Goal: Participate in discussion: Engage in conversation with other users on a specific topic

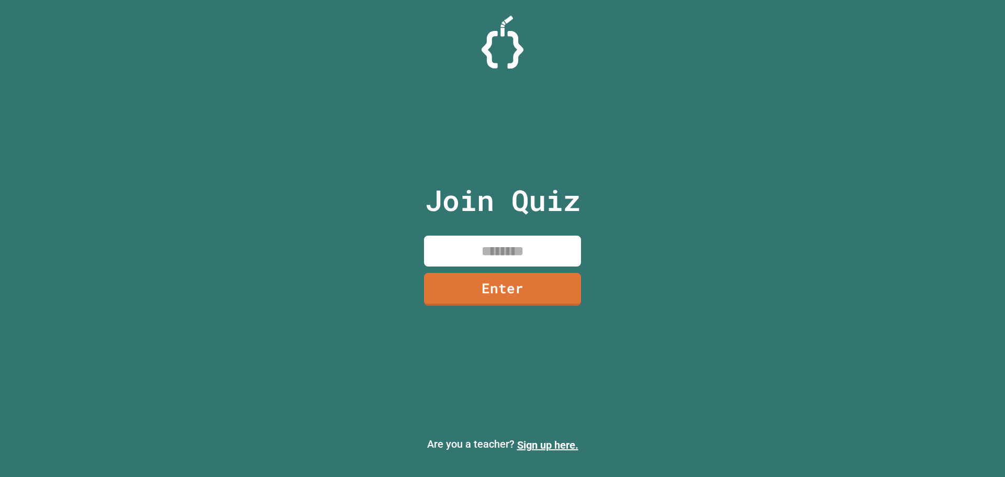
click at [520, 252] on input at bounding box center [502, 251] width 157 height 31
click at [539, 247] on input at bounding box center [502, 251] width 157 height 31
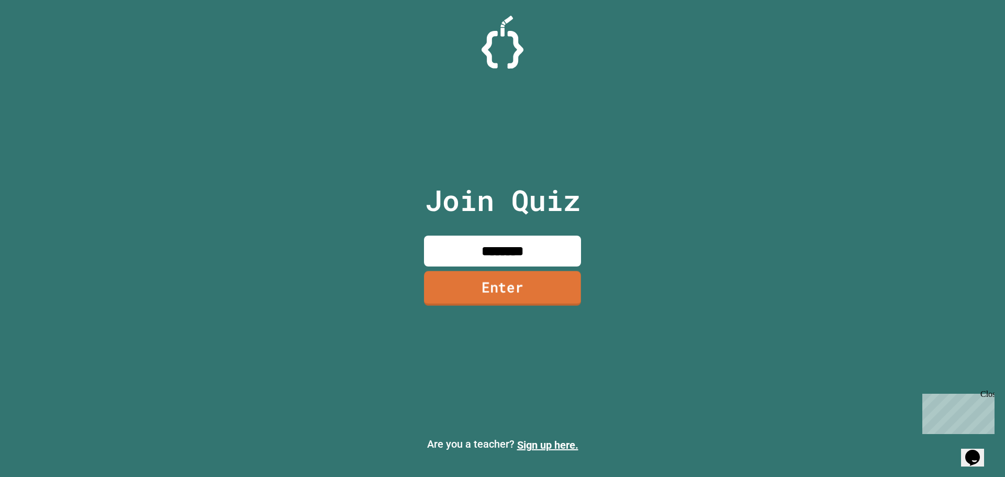
type input "********"
click at [520, 293] on link "Enter" at bounding box center [502, 288] width 157 height 35
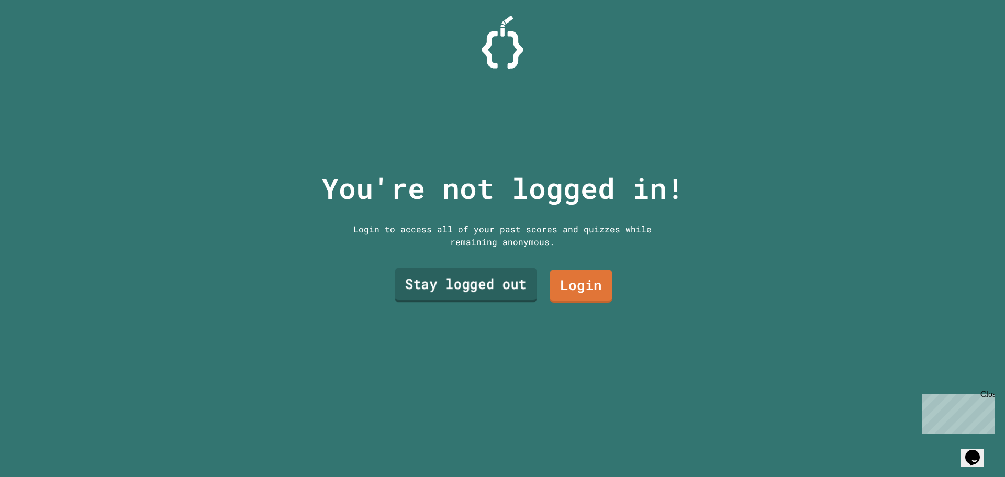
click at [488, 283] on link "Stay logged out" at bounding box center [466, 284] width 142 height 35
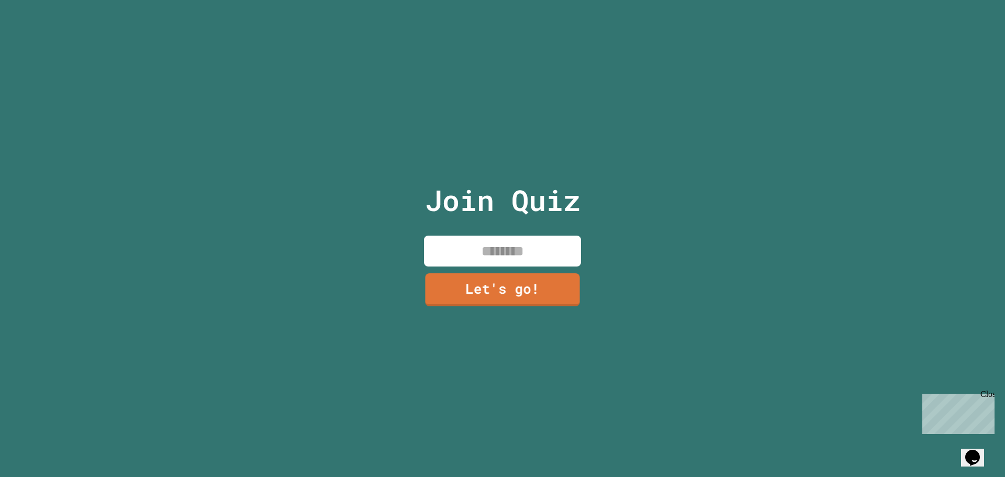
click at [505, 241] on input at bounding box center [502, 251] width 157 height 31
type input "*****"
click at [520, 291] on link "Let's go!" at bounding box center [502, 288] width 149 height 35
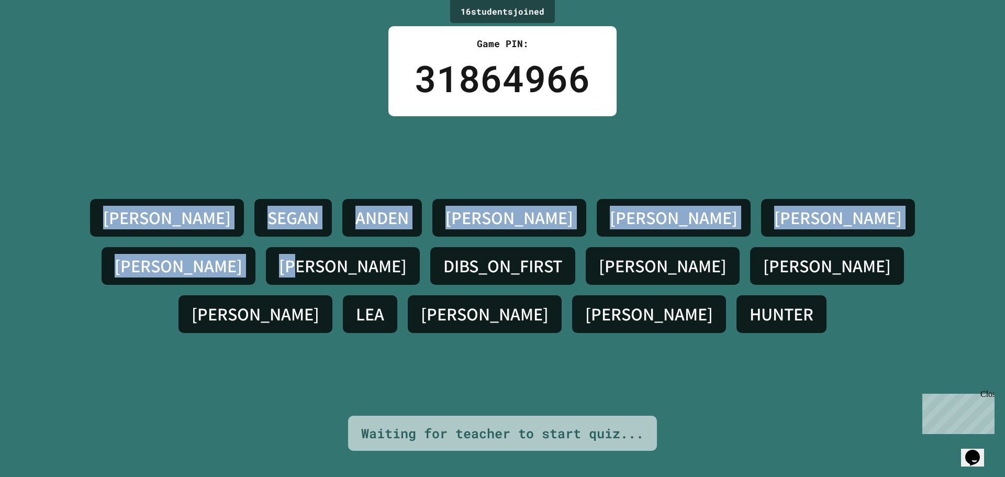
drag, startPoint x: 726, startPoint y: 178, endPoint x: 1, endPoint y: 237, distance: 727.7
click at [0, 244] on div "16 student s joined Game PIN: 31864966 KORBIN H. SEGAN ANDEN ALONSO SAM LIAM JA…" at bounding box center [502, 238] width 1005 height 477
click at [40, 172] on div "KORBIN H. SEGAN ANDEN ALONSO SAM LIAM JACOB SAMUEL DIBS_ON_FIRST JOSHUA DAVID N…" at bounding box center [502, 265] width 953 height 299
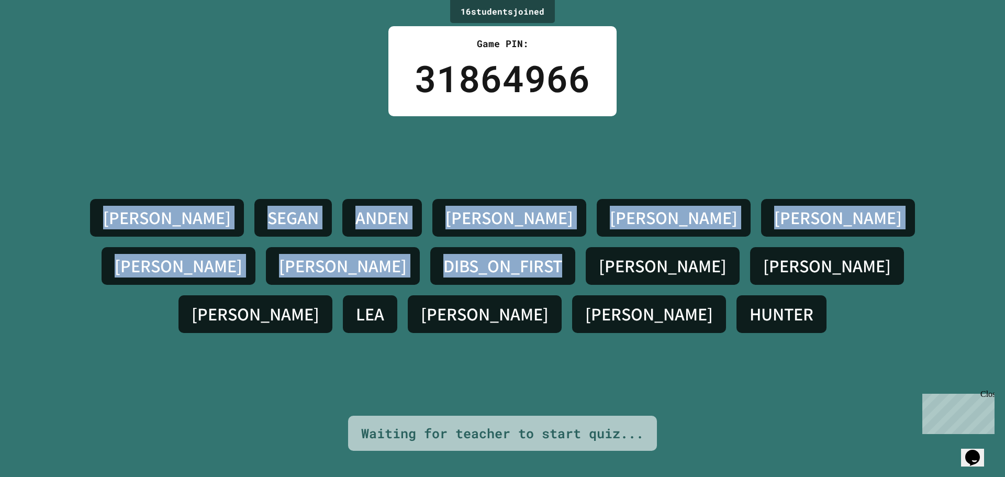
drag, startPoint x: 63, startPoint y: 178, endPoint x: 985, endPoint y: 359, distance: 939.3
click at [985, 359] on div "16 student s joined Game PIN: 31864966 KORBIN H. SEGAN ANDEN ALONSO SAM LIAM JA…" at bounding box center [502, 238] width 1005 height 477
click at [954, 339] on div "KORBIN H. SEGAN ANDEN ALONSO SAM LIAM JACOB SAMUEL DIBS_ON_FIRST JOSHUA DAVID N…" at bounding box center [502, 265] width 953 height 299
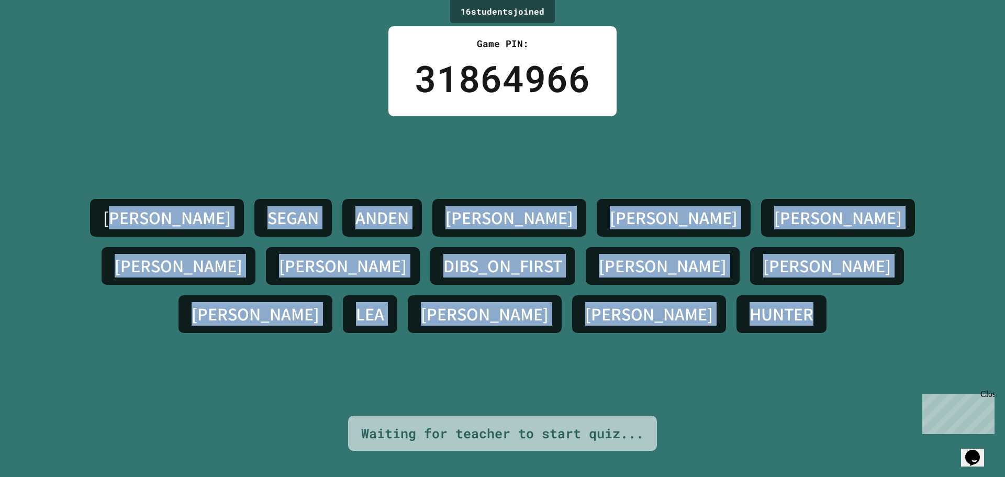
drag, startPoint x: 84, startPoint y: 239, endPoint x: 861, endPoint y: 378, distance: 789.5
click at [861, 378] on div "KORBIN H. SEGAN ANDEN ALONSO SAM LIAM JACOB SAMUEL DIBS_ON_FIRST JOSHUA DAVID N…" at bounding box center [502, 265] width 953 height 299
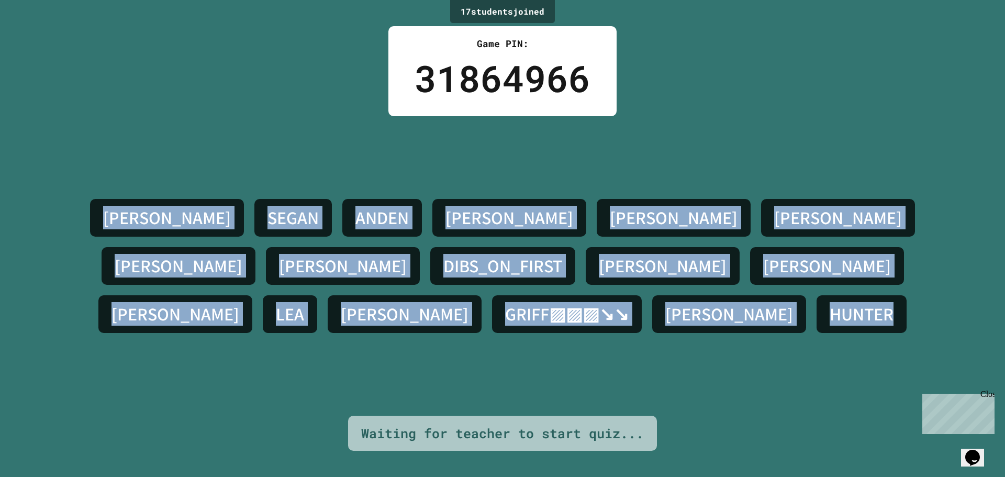
drag, startPoint x: 76, startPoint y: 241, endPoint x: 912, endPoint y: 310, distance: 838.2
click at [912, 310] on div "KORBIN H. SEGAN ANDEN ALONSO SAM LIAM JACOB SAMUEL DIBS_ON_FIRST JOSHUA DAVID N…" at bounding box center [502, 265] width 953 height 299
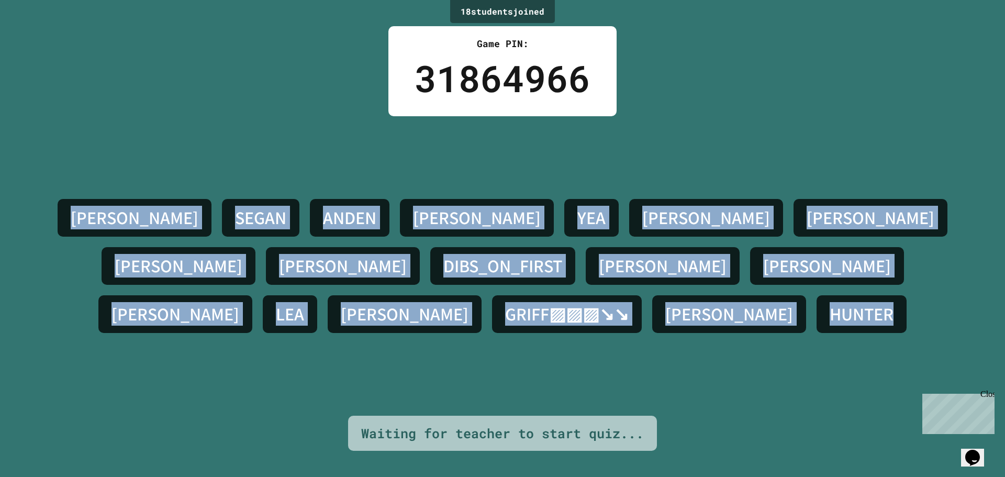
click at [794, 172] on div "KORBIN H. SEGAN ANDEN ALONSO YEA SAM LIAM JACOB SAMUEL DIBS_ON_FIRST JOSHUA DAV…" at bounding box center [502, 265] width 953 height 299
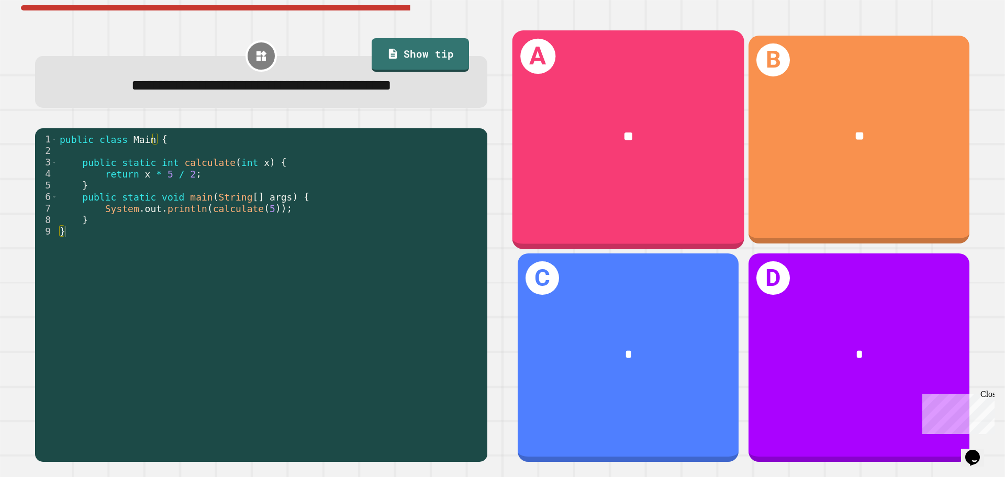
click at [609, 187] on div "A **" at bounding box center [628, 139] width 232 height 218
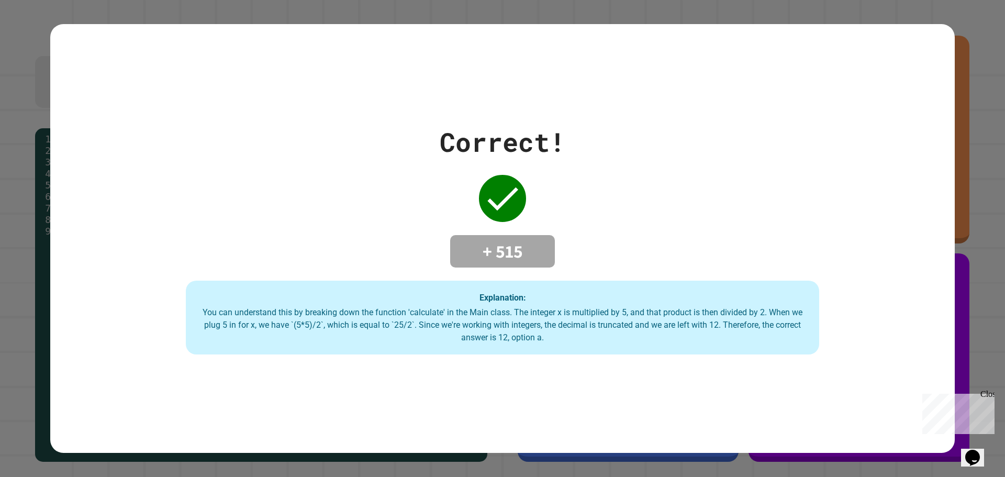
click at [379, 159] on div "Correct! + 515 Explanation: You can understand this by breaking down the functi…" at bounding box center [502, 238] width 904 height 232
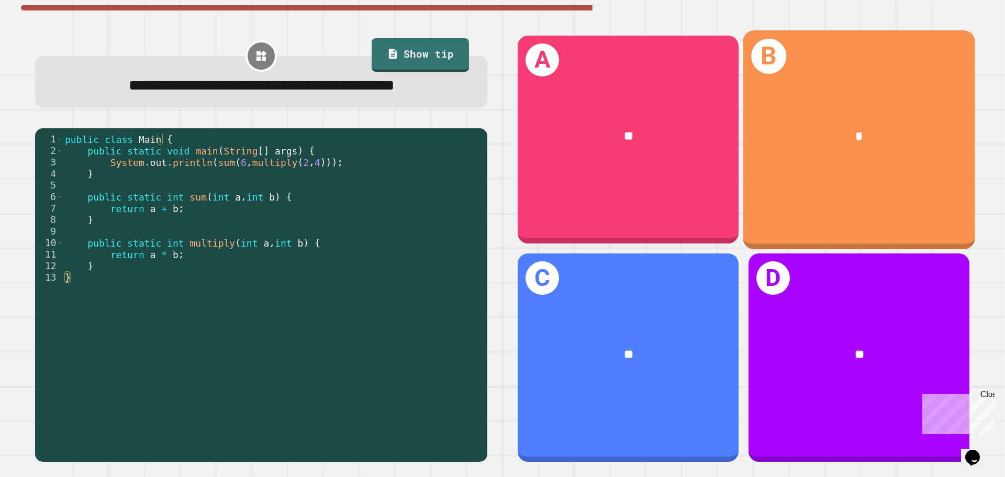
click at [813, 137] on div "*" at bounding box center [859, 136] width 181 height 19
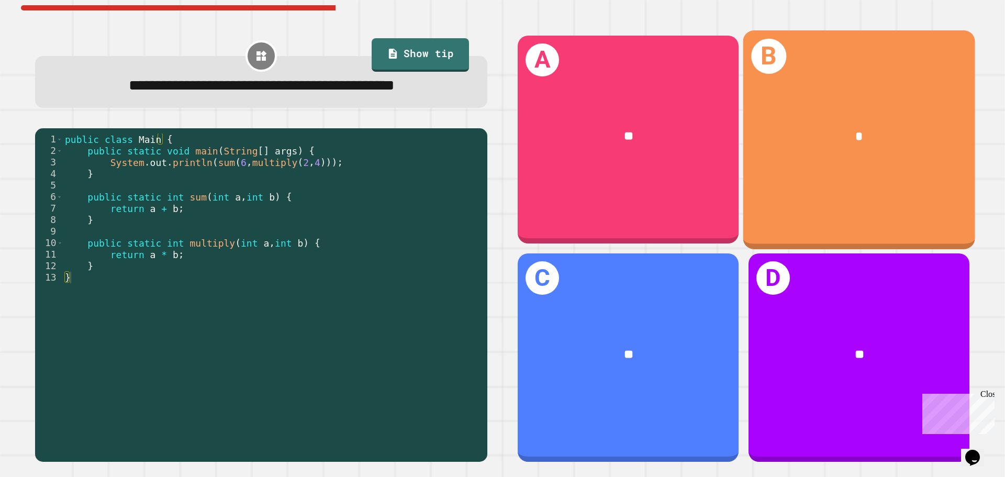
click at [842, 181] on div "B *" at bounding box center [859, 139] width 232 height 218
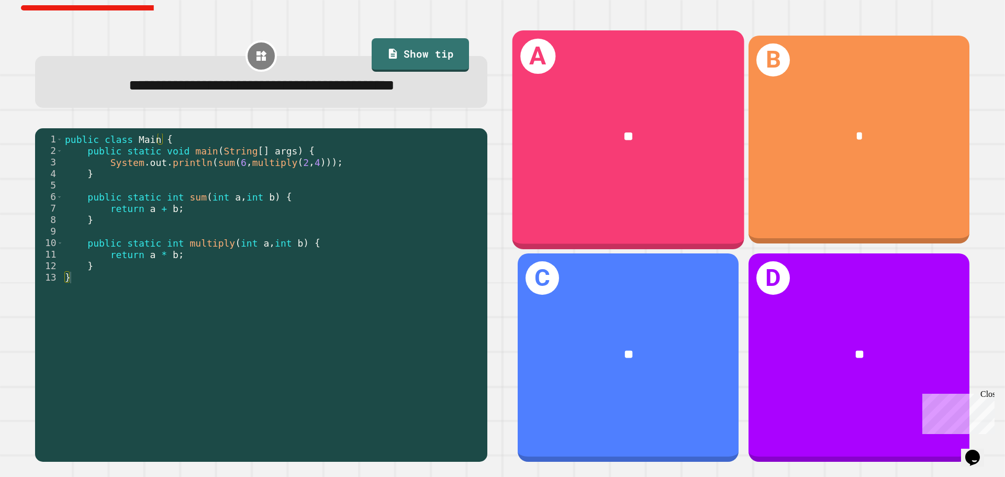
click at [592, 166] on div "**" at bounding box center [628, 137] width 232 height 70
click at [599, 163] on div "**" at bounding box center [628, 137] width 232 height 70
click at [601, 157] on div "**" at bounding box center [628, 137] width 232 height 70
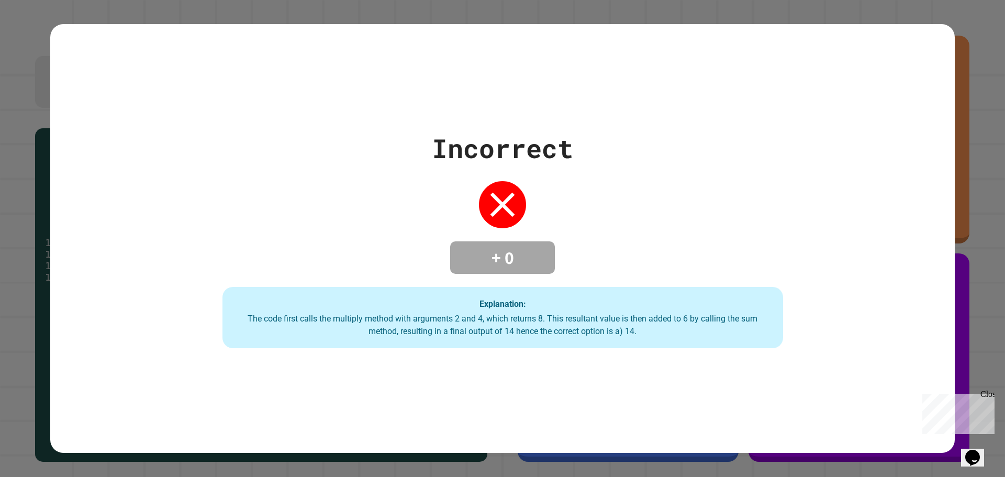
click at [668, 221] on div "Incorrect + 0 Explanation: The code first calls the multiply method with argume…" at bounding box center [502, 239] width 801 height 220
click at [673, 219] on div "Incorrect + 0 Explanation: The code first calls the multiply method with argume…" at bounding box center [502, 239] width 801 height 220
click at [665, 161] on div "Incorrect + 0 Explanation: The code first calls the multiply method with argume…" at bounding box center [502, 239] width 801 height 220
click at [666, 161] on div "Incorrect + 0 Explanation: The code first calls the multiply method with argume…" at bounding box center [502, 239] width 801 height 220
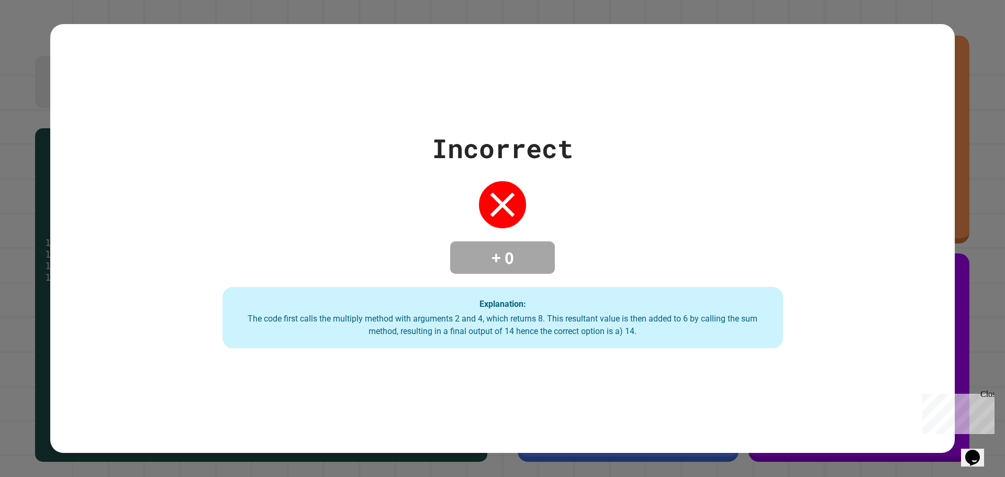
drag, startPoint x: 666, startPoint y: 161, endPoint x: 673, endPoint y: 132, distance: 29.6
click at [668, 153] on div "Incorrect + 0 Explanation: The code first calls the multiply method with argume…" at bounding box center [502, 239] width 801 height 220
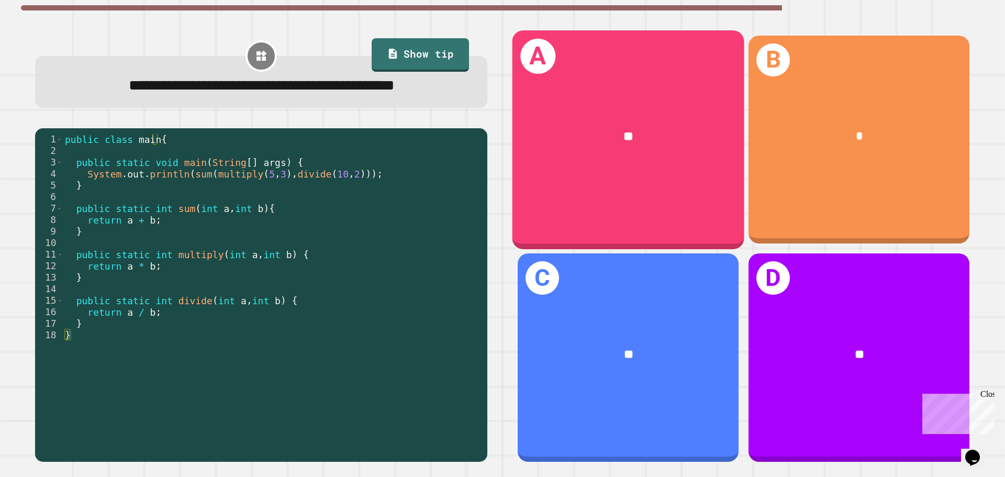
click at [583, 167] on div "**" at bounding box center [628, 137] width 232 height 70
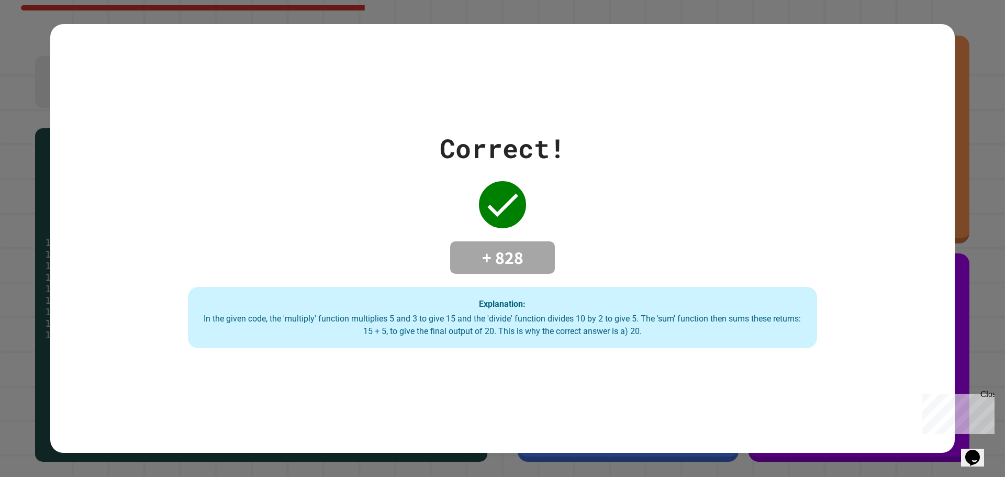
click at [344, 134] on div "Correct! + 828 Explanation: In the given code, the 'multiply' function multipli…" at bounding box center [502, 239] width 899 height 220
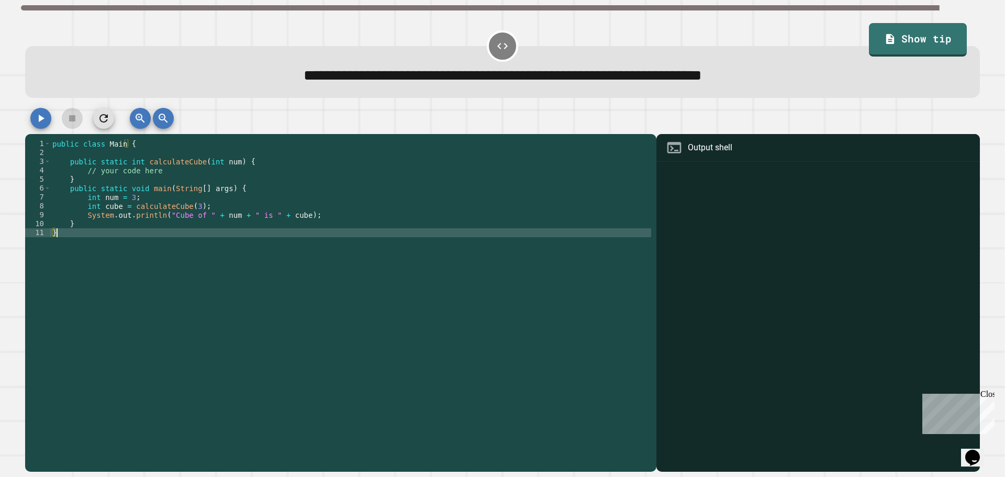
click at [109, 236] on div "public class Main { public static int calculateCube ( int num ) { // your code …" at bounding box center [350, 299] width 601 height 320
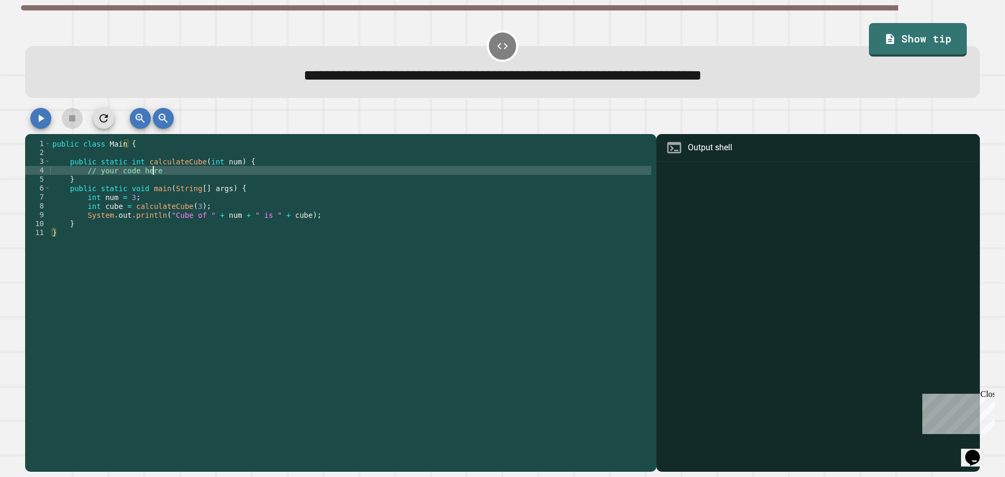
click at [165, 171] on div "public class Main { public static int calculateCube ( int num ) { // your code …" at bounding box center [350, 299] width 601 height 320
type textarea "*"
type textarea "**********"
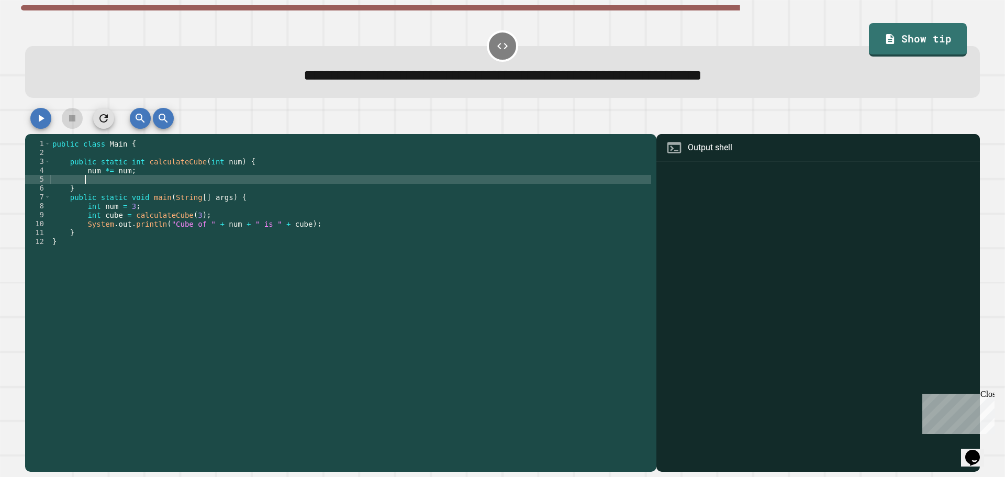
click at [84, 173] on div "public class Main { public static int calculateCube ( int num ) { num *= num ; …" at bounding box center [350, 299] width 601 height 320
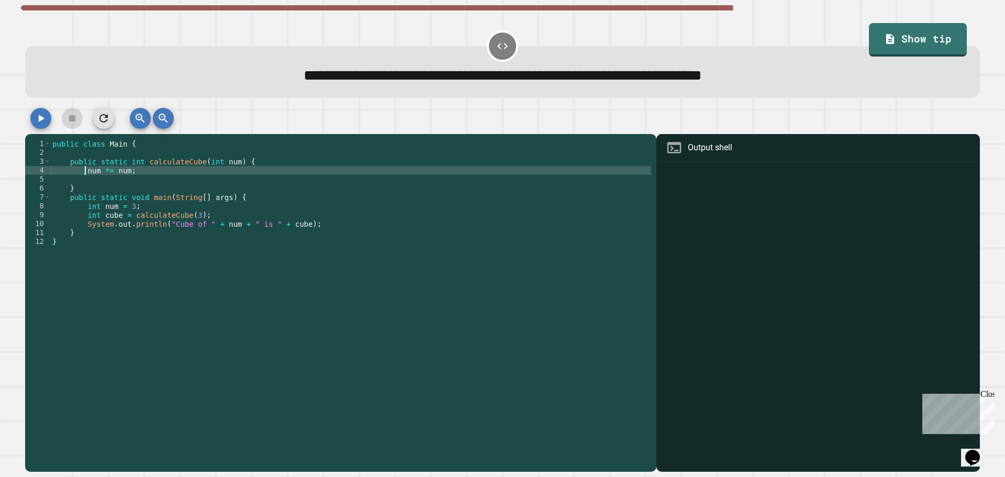
type textarea "**********"
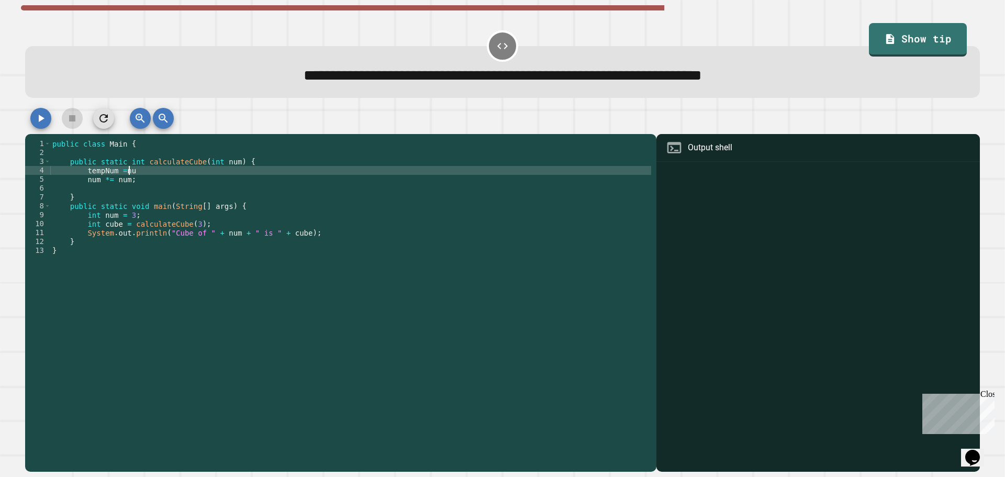
scroll to position [0, 5]
click at [119, 173] on div "public class Main { public static int calculateCube ( int num ) { tempNum = num…" at bounding box center [350, 299] width 601 height 320
click at [136, 183] on div "public class Main { public static int calculateCube ( int num ) { tempNum = num…" at bounding box center [350, 299] width 601 height 320
type textarea "**********"
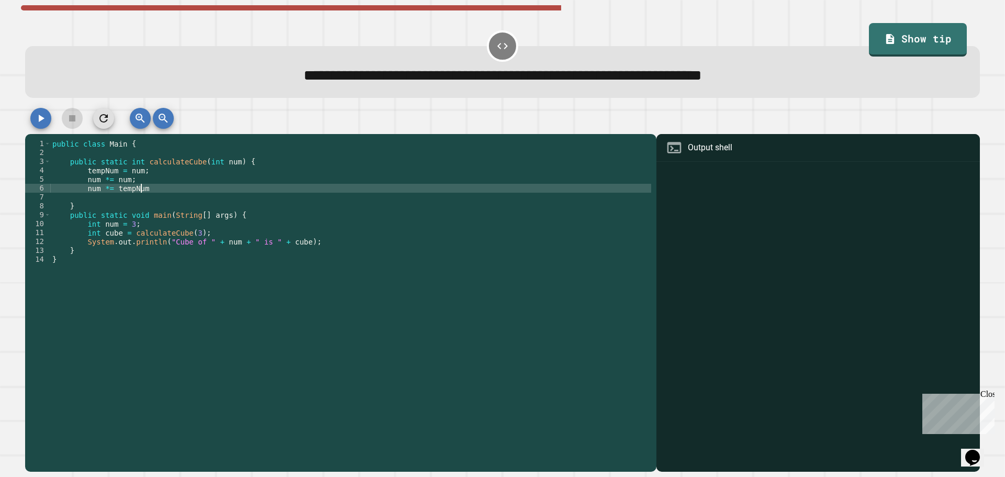
scroll to position [0, 6]
click at [41, 115] on icon "button" at bounding box center [41, 118] width 13 height 13
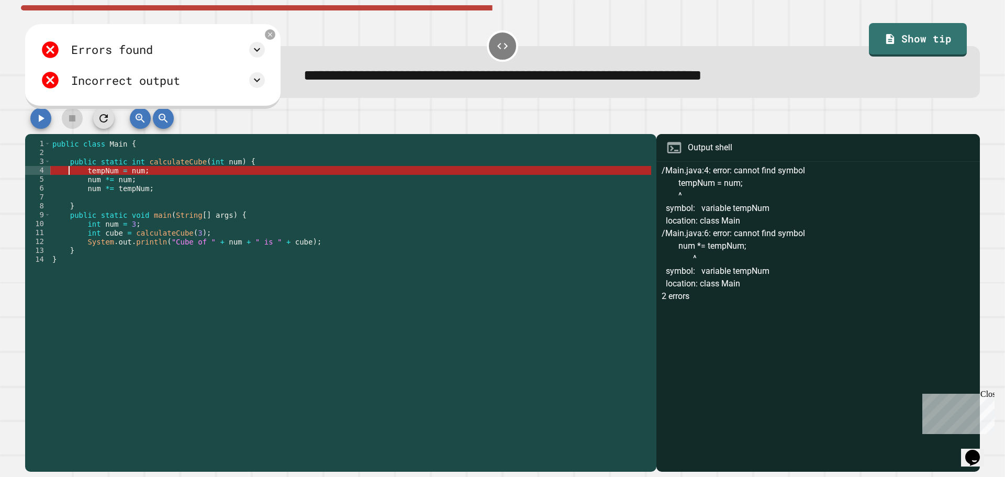
click at [83, 173] on div "public class Main { public static int calculateCube ( int num ) { tempNum = num…" at bounding box center [350, 299] width 601 height 320
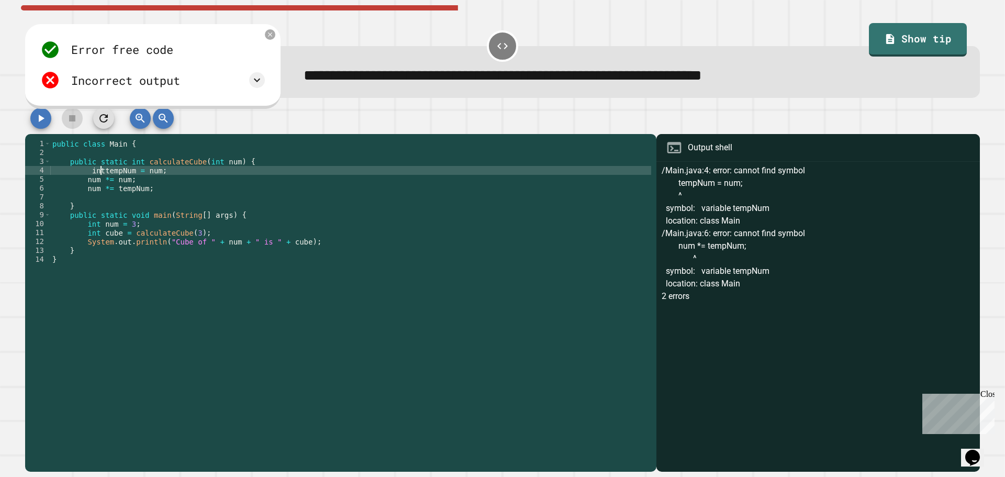
scroll to position [0, 4]
click at [84, 181] on div "public class Main { public static int calculateCube ( int num ) { int tempNum =…" at bounding box center [350, 299] width 601 height 320
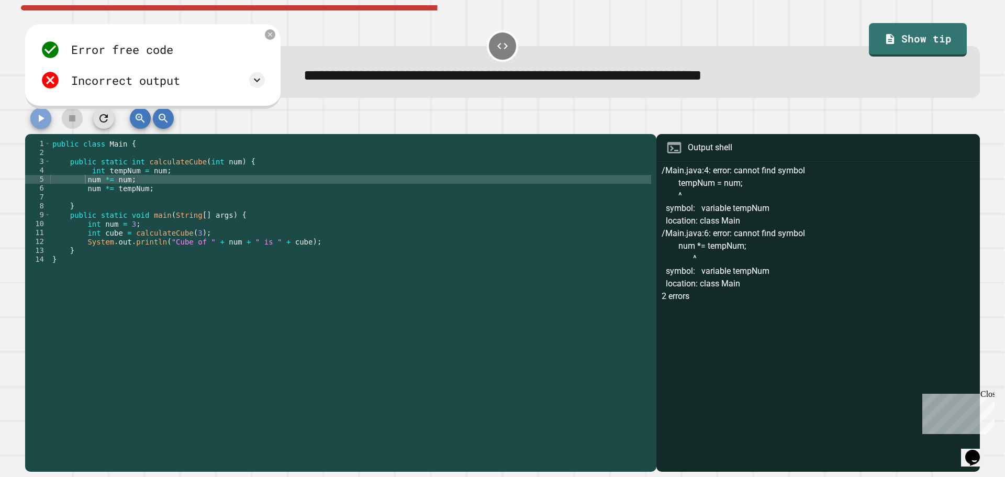
click at [42, 122] on icon "button" at bounding box center [41, 118] width 13 height 13
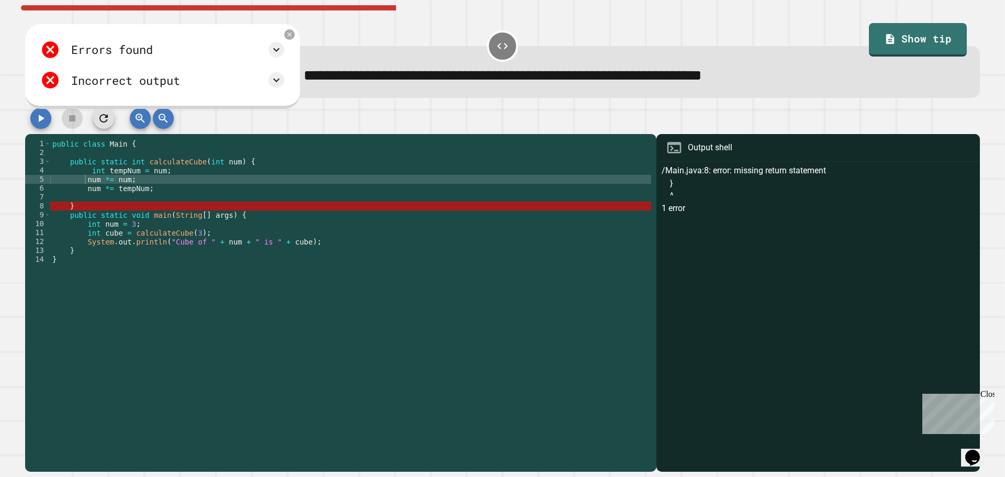
type textarea "*"
click at [91, 211] on div "public class Main { public static int calculateCube ( int num ) { int tempNum =…" at bounding box center [350, 299] width 601 height 320
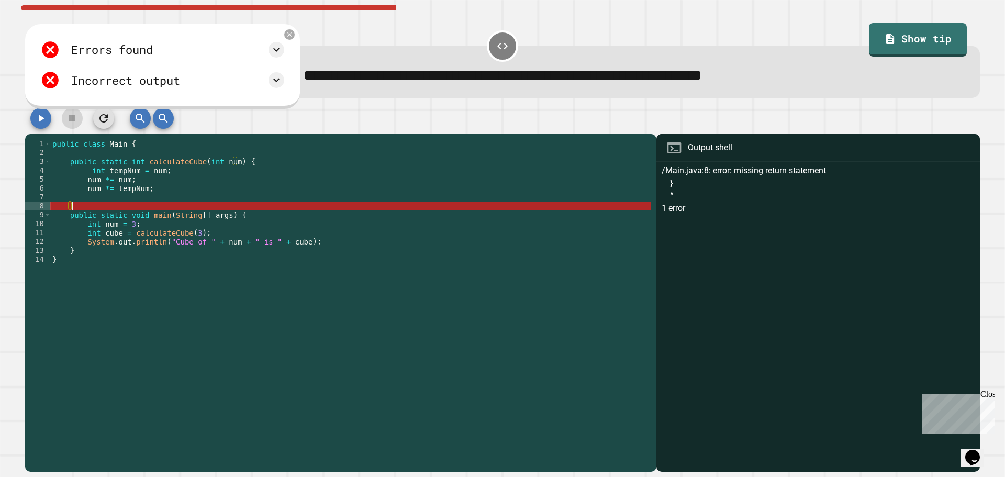
scroll to position [0, 1]
click at [133, 196] on div "public class Main { public static int calculateCube ( int num ) { int tempNum =…" at bounding box center [350, 299] width 601 height 320
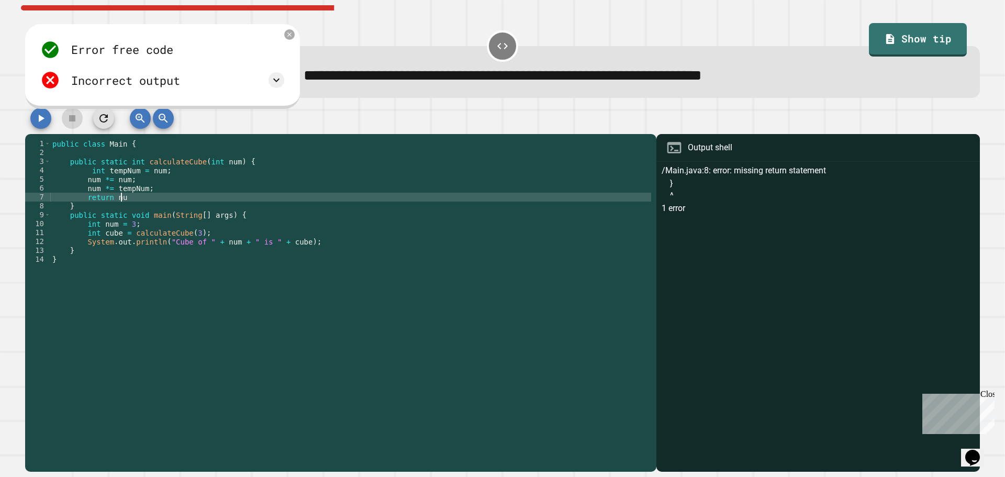
scroll to position [0, 4]
click at [38, 121] on icon "button" at bounding box center [41, 118] width 13 height 13
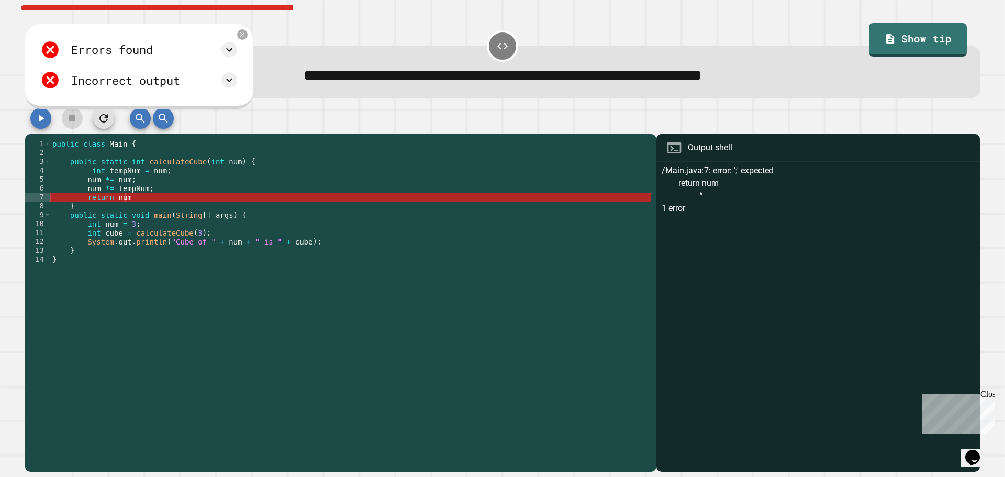
click at [127, 199] on div "public class Main { public static int calculateCube ( int num ) { int tempNum =…" at bounding box center [350, 299] width 601 height 320
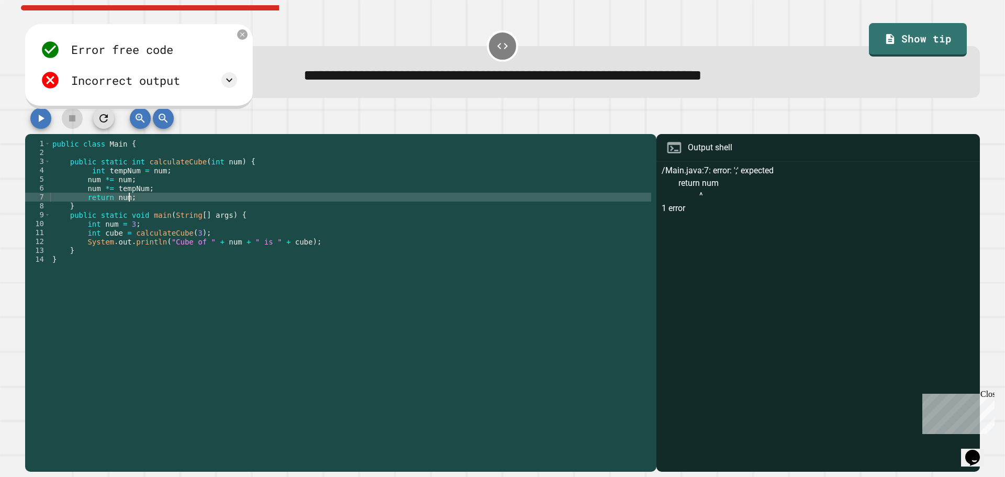
type textarea "**********"
click at [40, 119] on icon "button" at bounding box center [42, 118] width 6 height 7
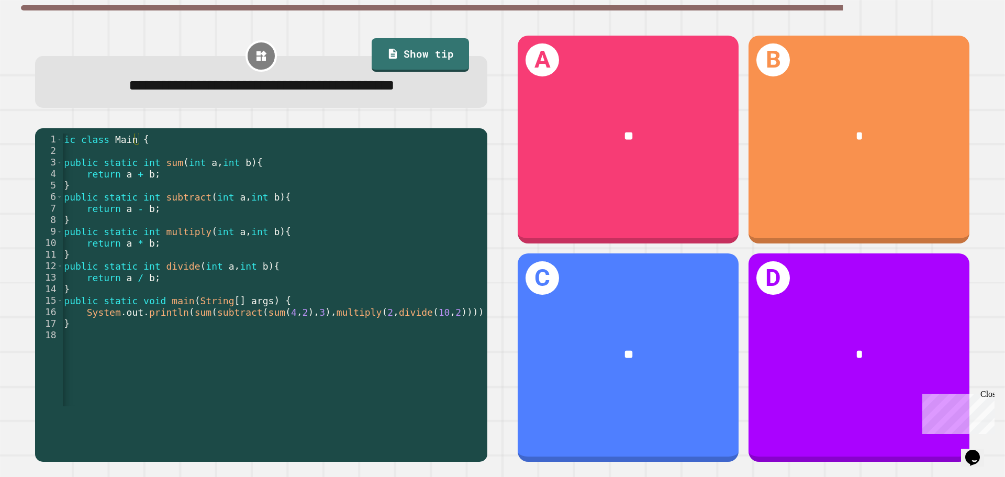
scroll to position [0, 24]
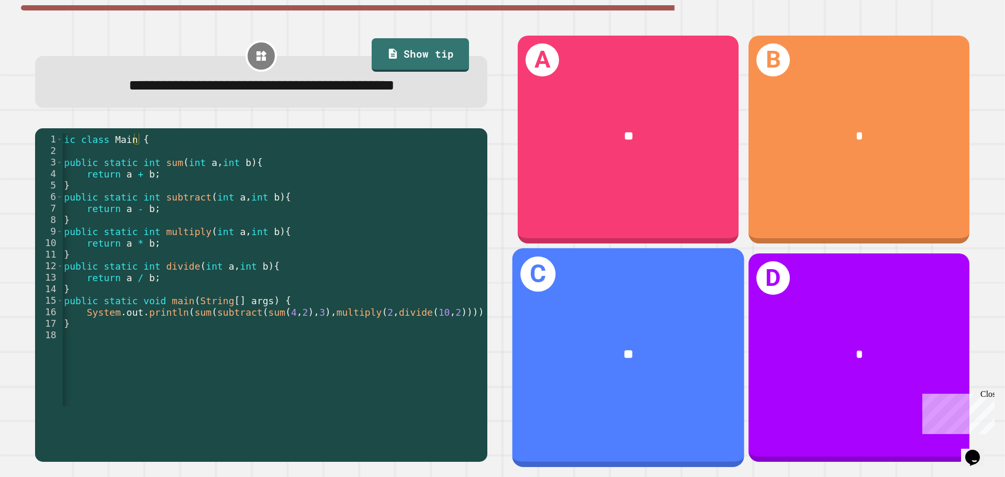
click at [546, 389] on div "C **" at bounding box center [628, 357] width 232 height 218
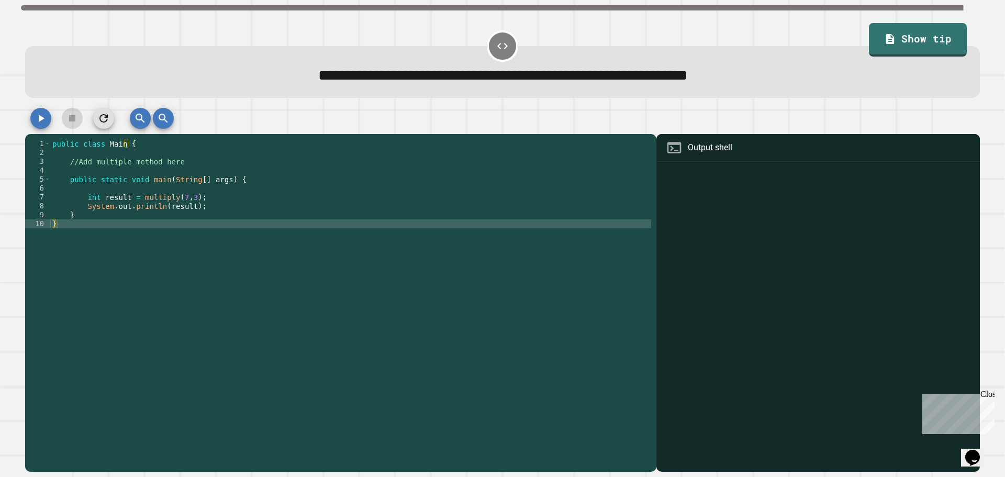
click at [182, 161] on div "public class Main { //Add multiple method here public static void main ( String…" at bounding box center [350, 299] width 601 height 320
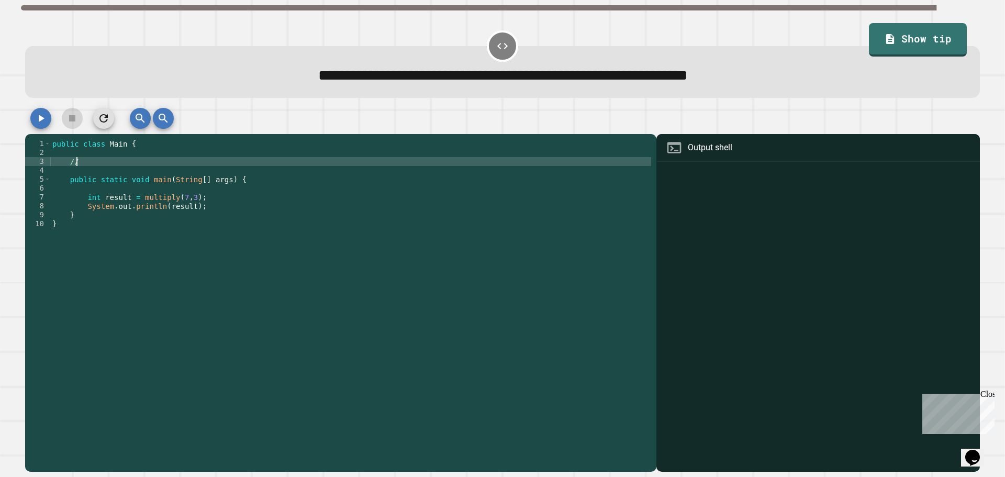
type textarea "*"
click at [196, 162] on div "public class Main { public multiply ( int a , int b ) public static void main (…" at bounding box center [350, 299] width 601 height 320
type textarea "**********"
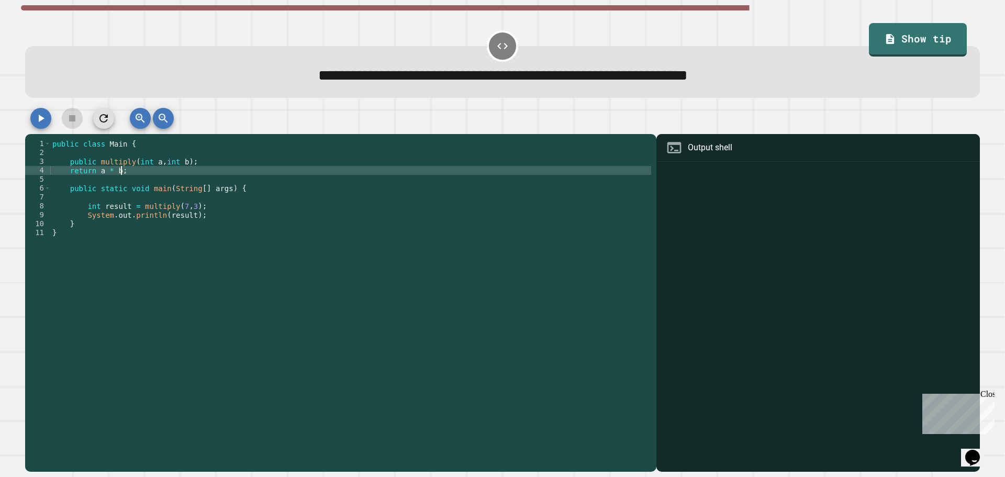
scroll to position [0, 4]
click at [43, 128] on button "button" at bounding box center [40, 118] width 21 height 21
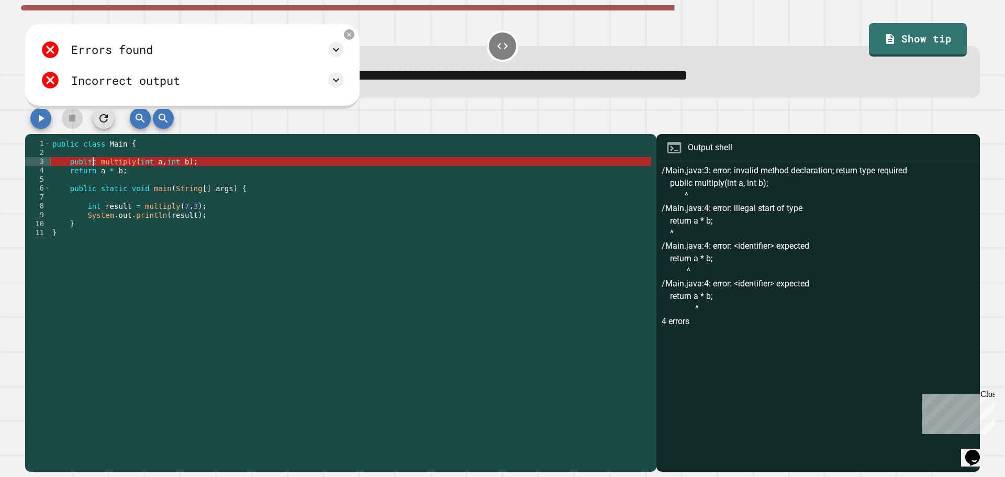
click at [94, 163] on div "public class Main { public multiply ( int a , int b ) ; return a * b ; public s…" at bounding box center [350, 299] width 601 height 320
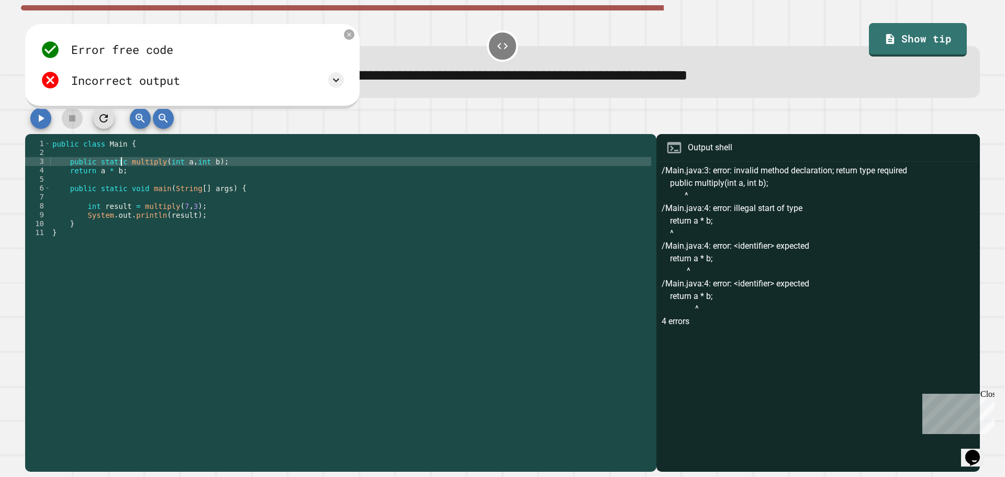
scroll to position [0, 5]
click at [38, 119] on icon "button" at bounding box center [41, 118] width 13 height 13
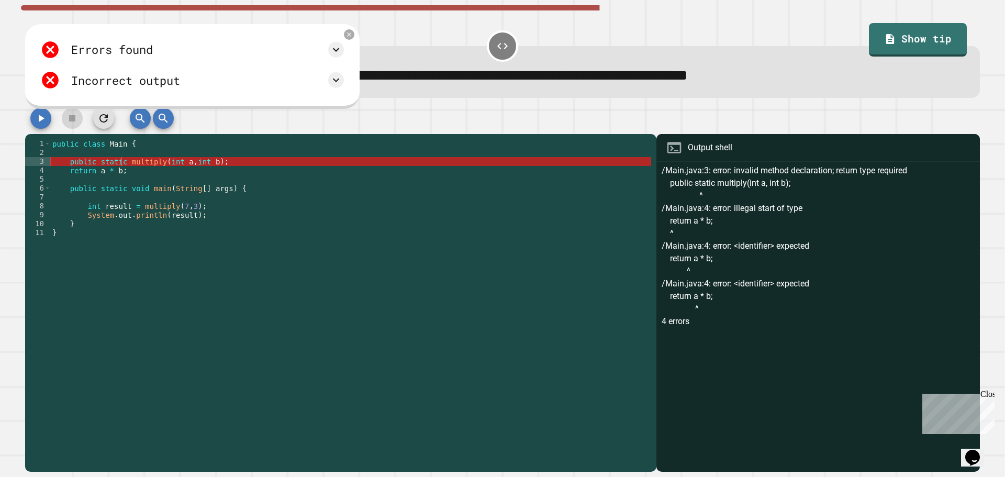
click at [121, 165] on div "public class Main { public static multiply ( int a , int b ) ; return a * b ; p…" at bounding box center [350, 299] width 601 height 320
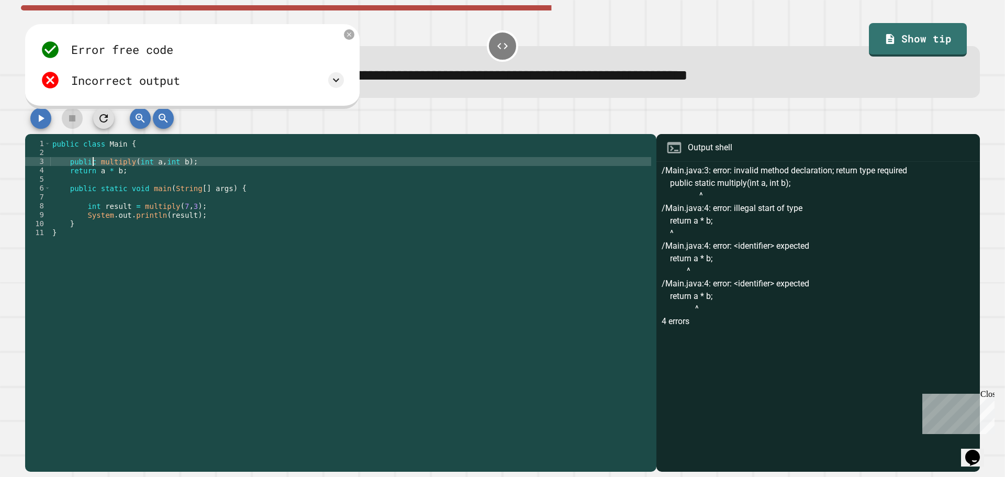
click at [37, 113] on button "button" at bounding box center [40, 118] width 21 height 21
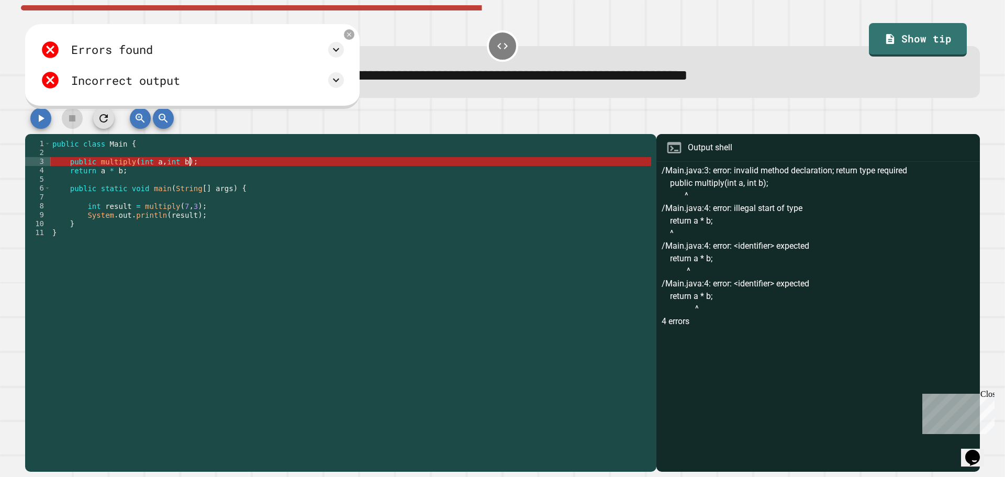
click at [195, 165] on div "public class Main { public multiply ( int a , int b ) ; return a * b ; public s…" at bounding box center [350, 299] width 601 height 320
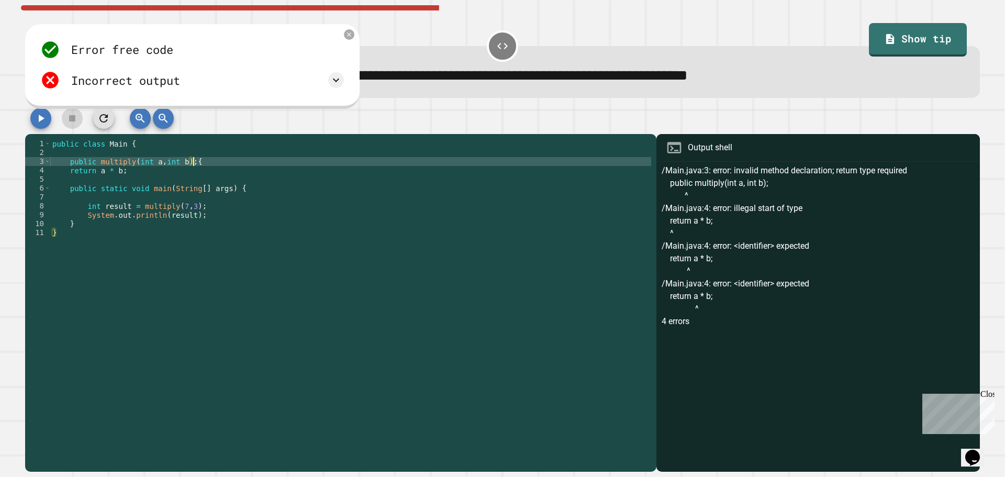
click at [126, 174] on div "public class Main { public multiply ( int a , int b ) ; { return a * b ; public…" at bounding box center [350, 299] width 601 height 320
type textarea "**********"
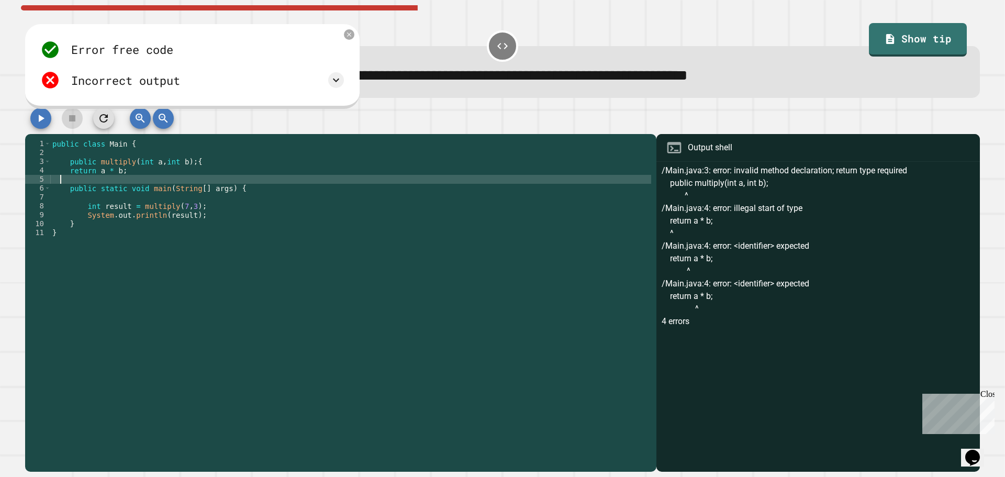
scroll to position [0, 1]
click at [38, 122] on icon "button" at bounding box center [41, 118] width 13 height 13
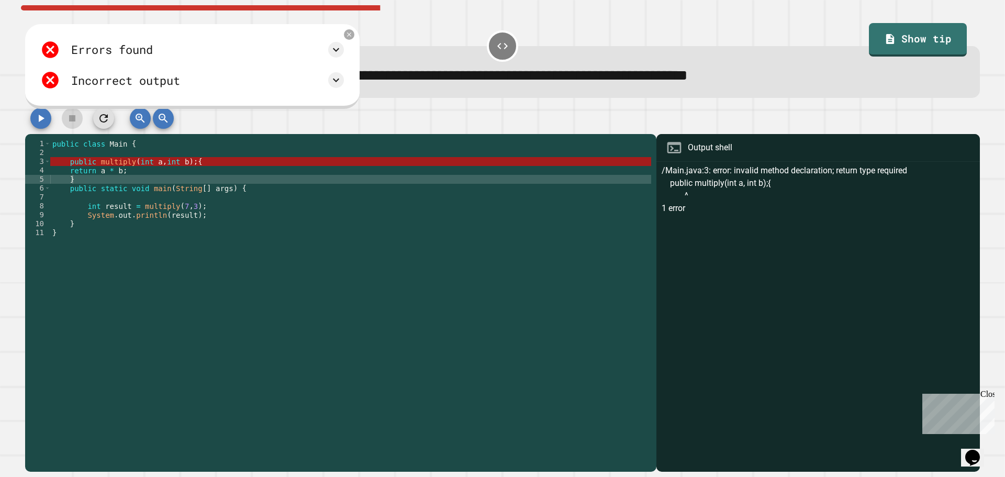
click at [219, 169] on div "public class Main { public multiply ( int a , int b ) ; { return a * b ; } publ…" at bounding box center [350, 299] width 601 height 320
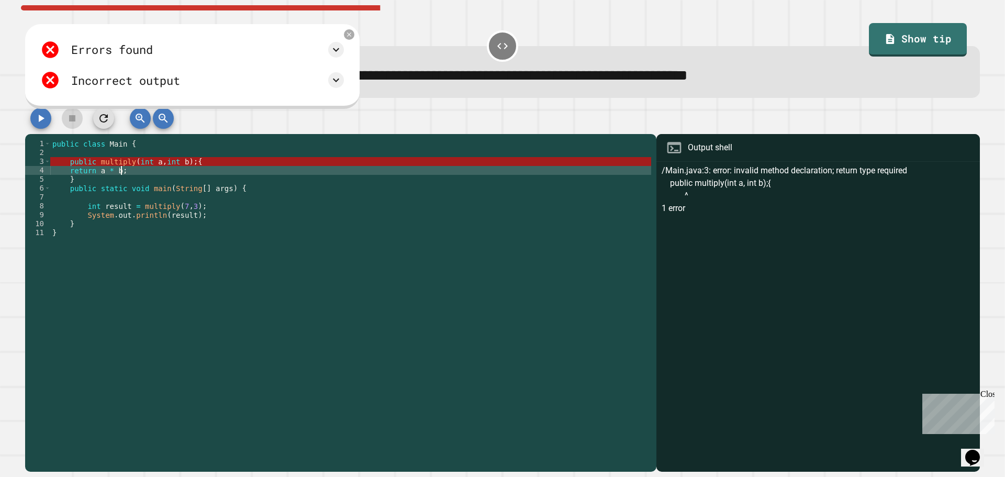
click at [212, 164] on div "public class Main { public multiply ( int a , int b ) ; { return a * b ; } publ…" at bounding box center [350, 299] width 601 height 320
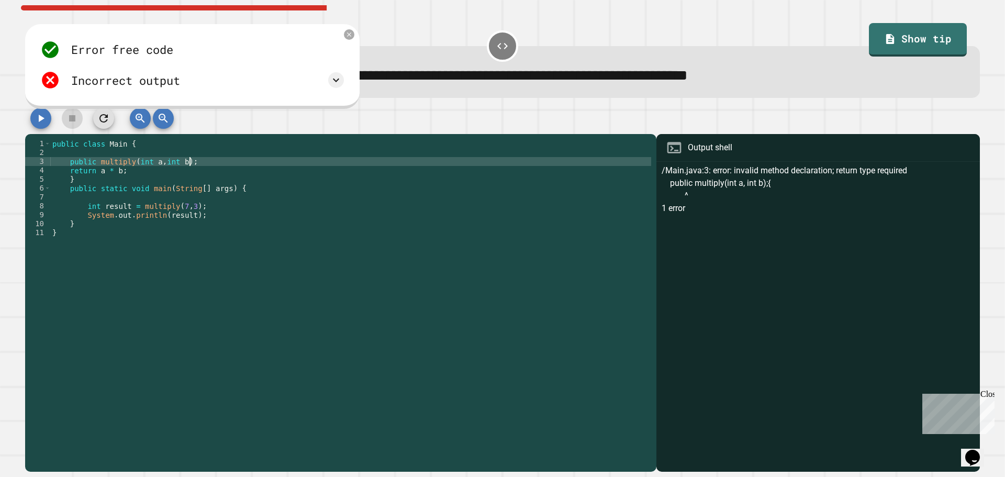
click at [81, 174] on div "public class Main { public multiply ( int a , int b ) ; return a * b ; } public…" at bounding box center [350, 299] width 601 height 320
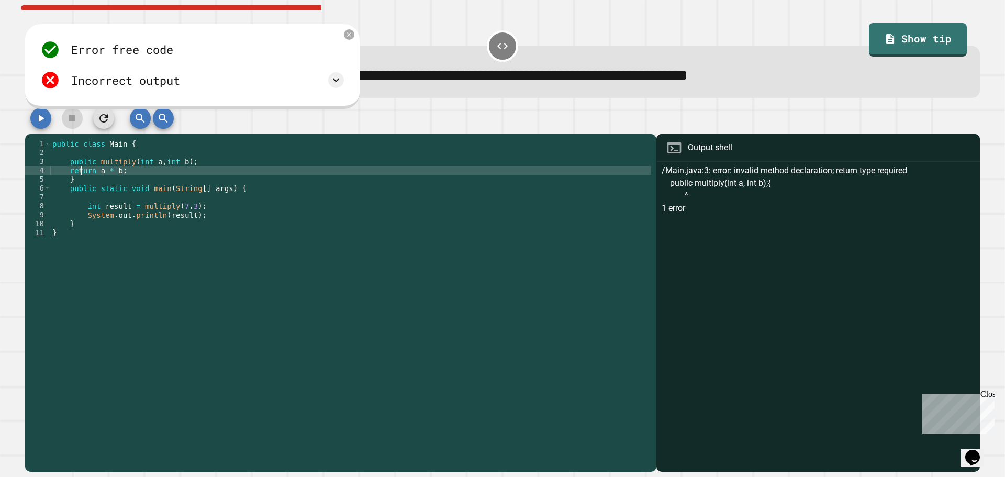
click at [88, 189] on div "public class Main { public multiply ( int a , int b ) ; return a * b ; } public…" at bounding box center [350, 299] width 601 height 320
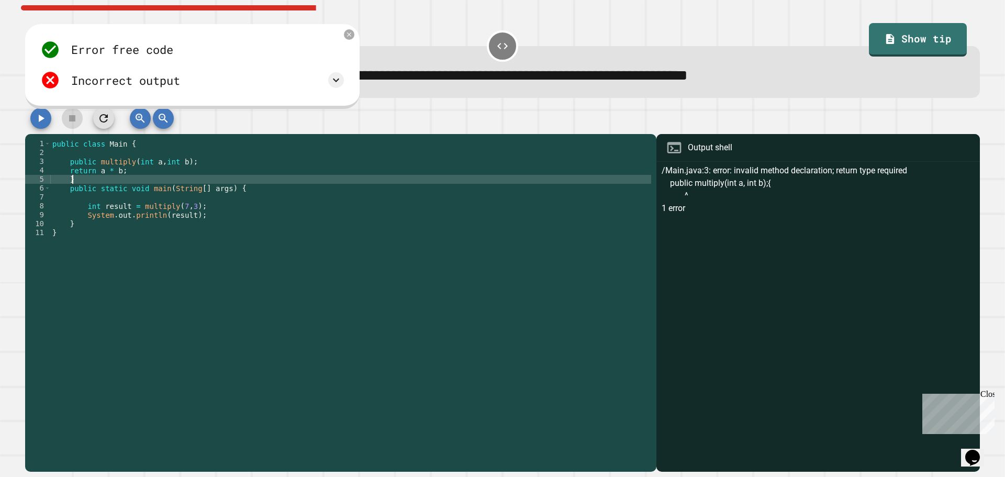
click at [80, 185] on div "public class Main { public multiply ( int a , int b ) ; return a * b ; } public…" at bounding box center [350, 299] width 601 height 320
type textarea "*"
click at [35, 119] on icon "button" at bounding box center [41, 118] width 13 height 13
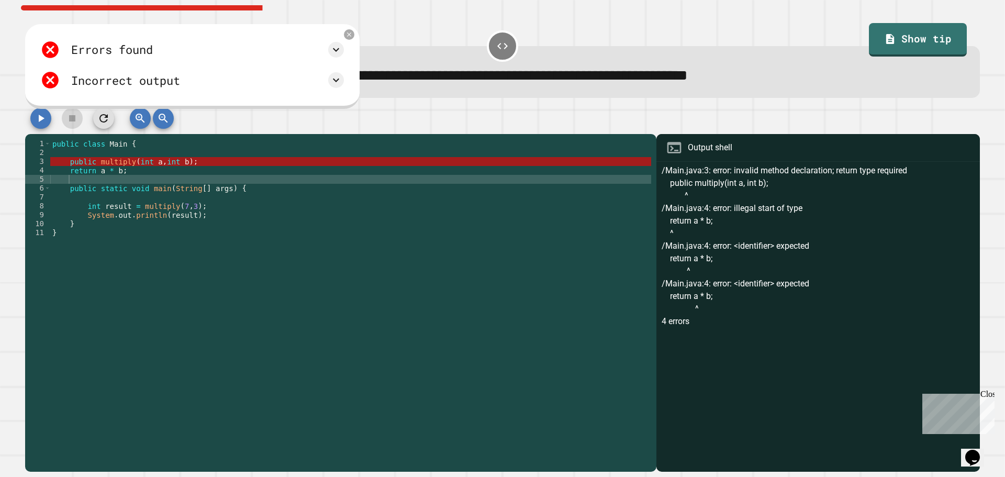
click at [196, 166] on div "public class Main { public multiply ( int a , int b ) ; return a * b ; public s…" at bounding box center [350, 299] width 601 height 320
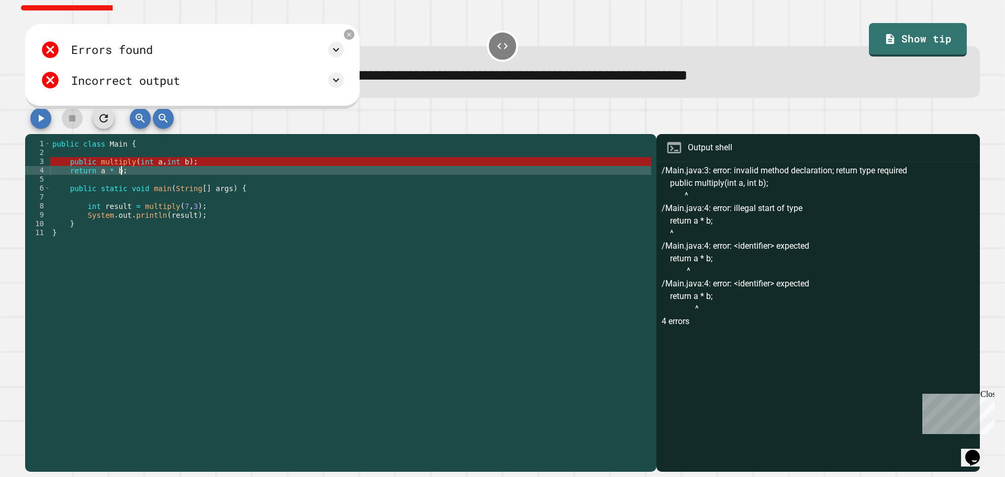
click at [135, 173] on div "public class Main { public multiply ( int a , int b ) ; return a * b ; public s…" at bounding box center [350, 299] width 601 height 320
click at [35, 117] on icon "button" at bounding box center [41, 118] width 13 height 13
drag, startPoint x: 93, startPoint y: 162, endPoint x: 129, endPoint y: 181, distance: 40.7
click at [94, 163] on div "public class Main { public multiply ( int a , int b ) ; return a * b ; public s…" at bounding box center [350, 299] width 601 height 320
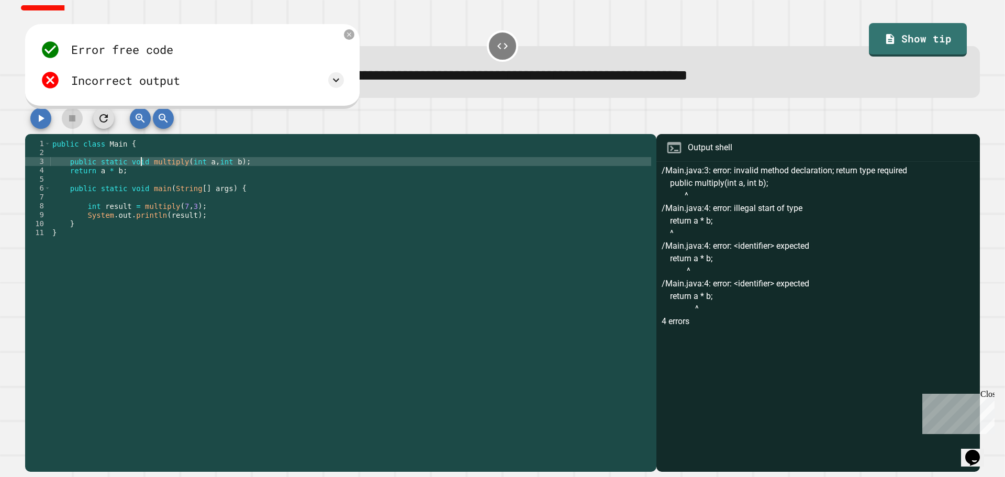
scroll to position [0, 6]
click at [37, 124] on icon "button" at bounding box center [41, 118] width 13 height 13
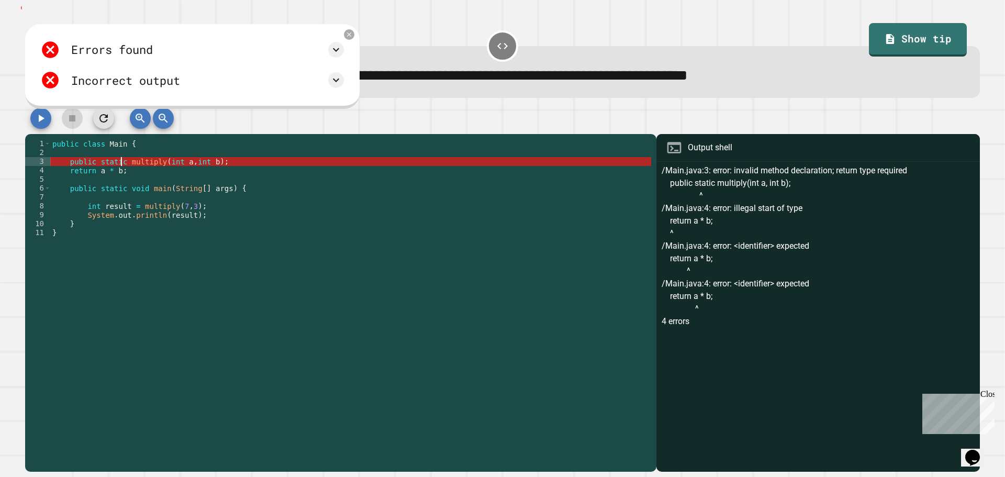
click at [121, 164] on div "public class Main { public static multiply ( int a , int b ) ; return a * b ; p…" at bounding box center [350, 299] width 601 height 320
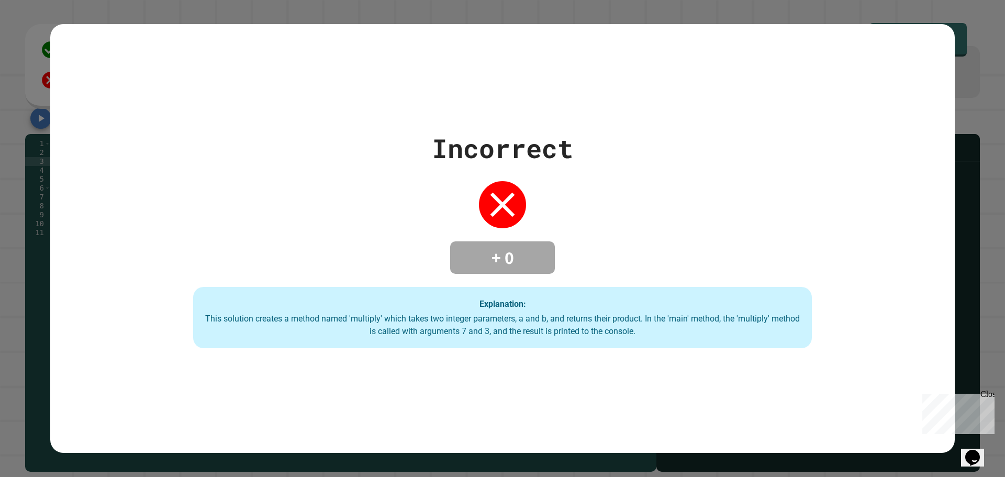
type textarea "**********"
